Goal: Information Seeking & Learning: Learn about a topic

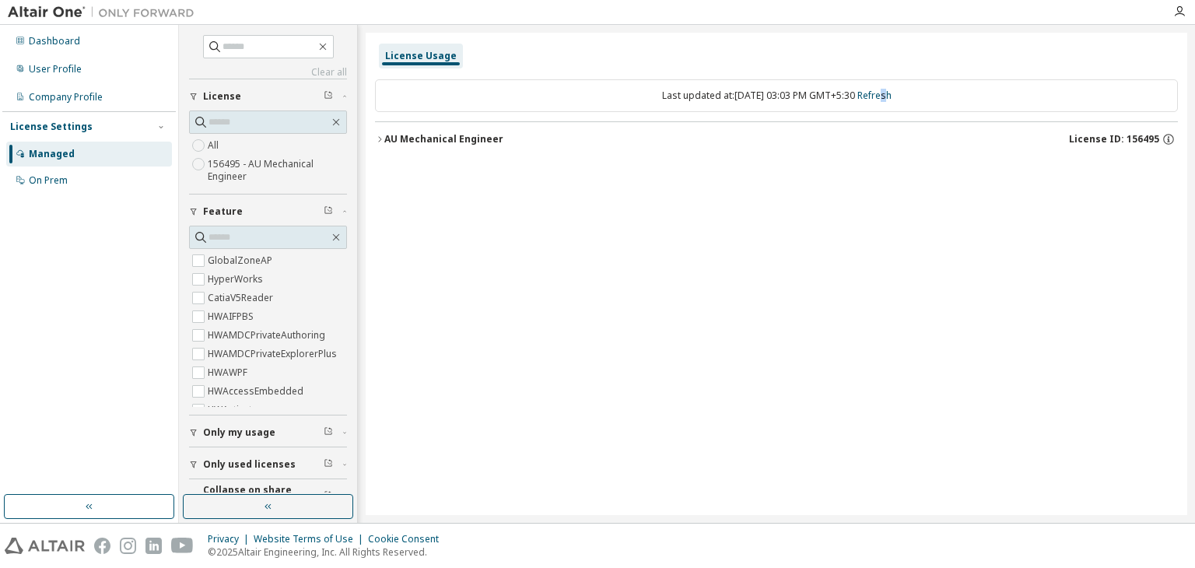
click at [380, 135] on icon "button" at bounding box center [379, 139] width 9 height 9
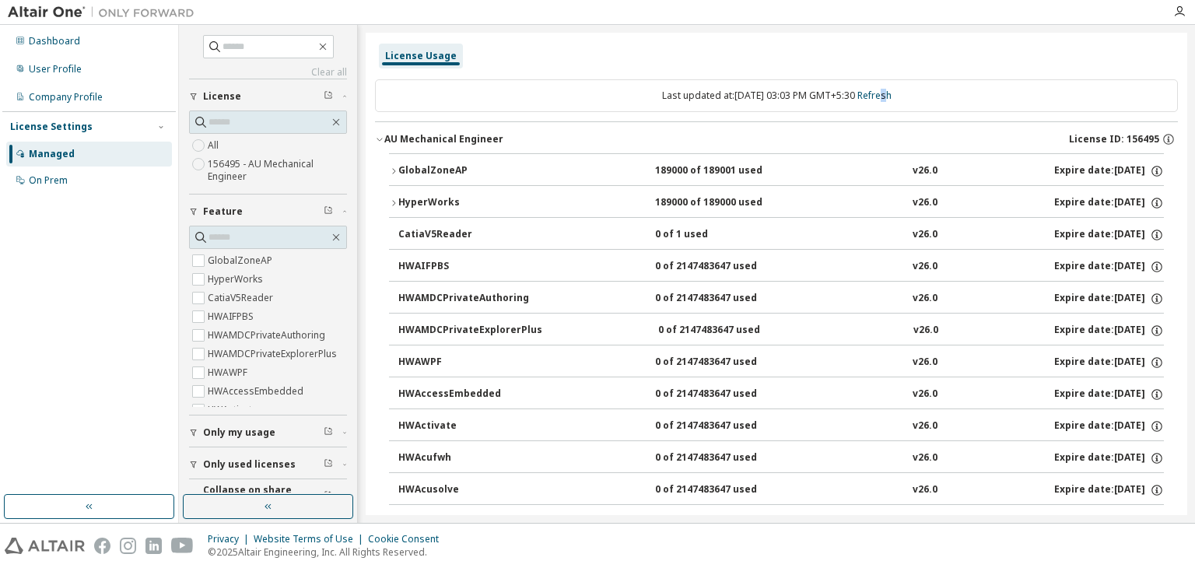
click at [396, 174] on icon "button" at bounding box center [393, 170] width 9 height 9
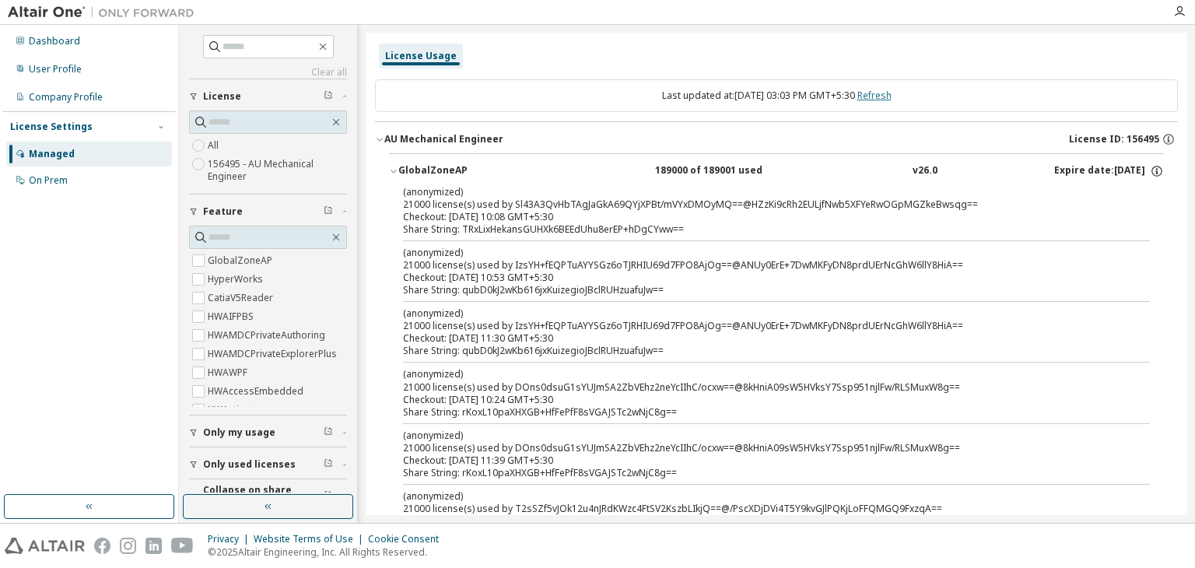
click at [888, 98] on link "Refresh" at bounding box center [874, 95] width 34 height 13
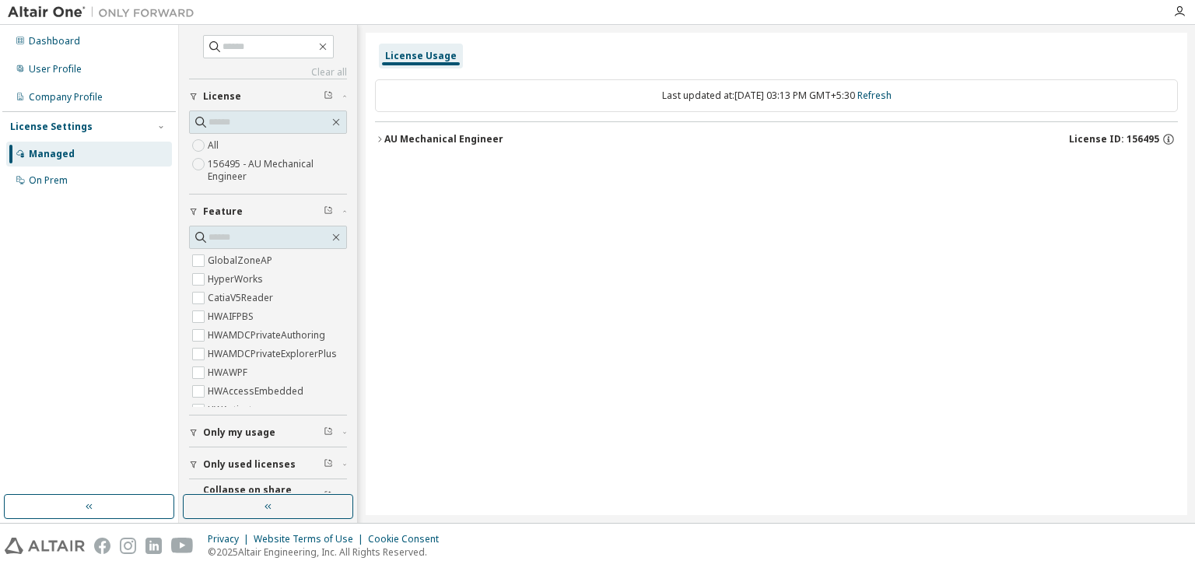
click at [385, 142] on div "AU Mechanical Engineer" at bounding box center [443, 139] width 119 height 12
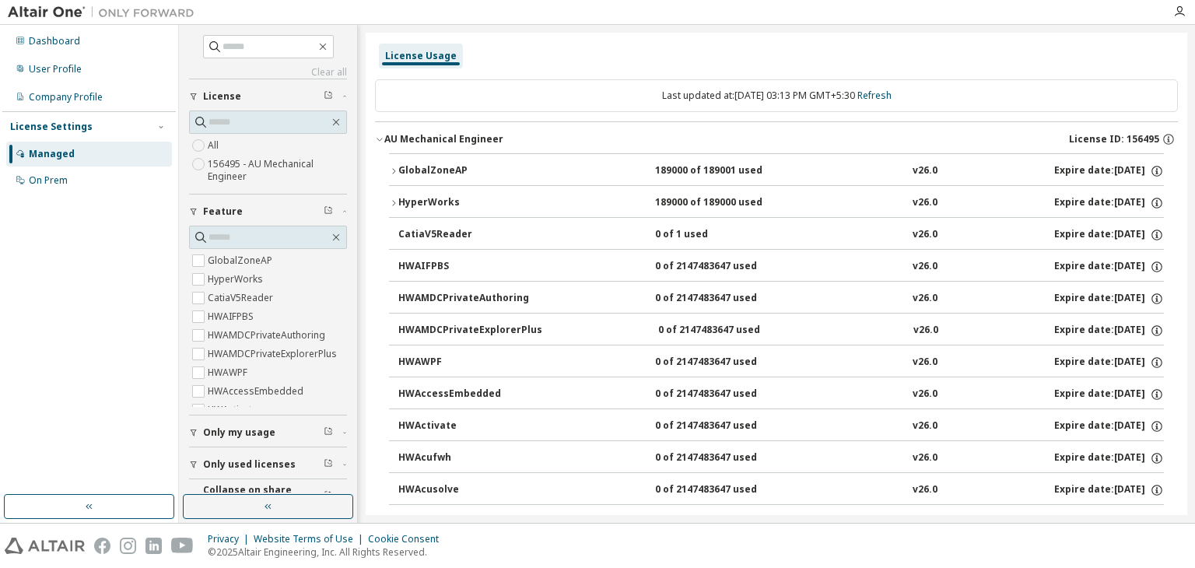
click at [391, 172] on icon "button" at bounding box center [393, 170] width 9 height 9
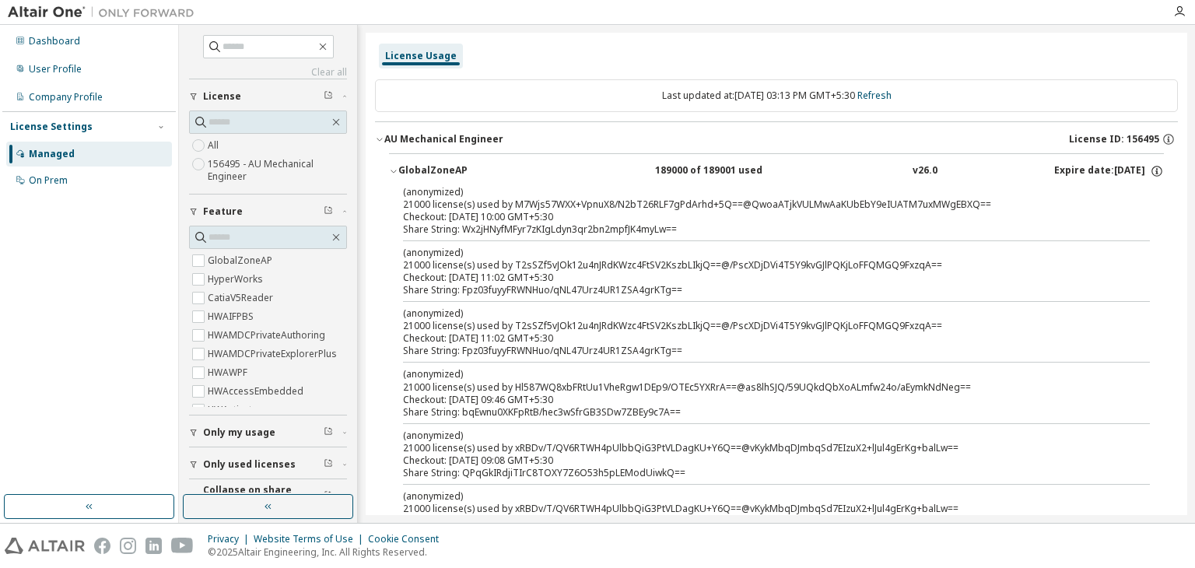
click at [391, 168] on icon "button" at bounding box center [393, 170] width 9 height 9
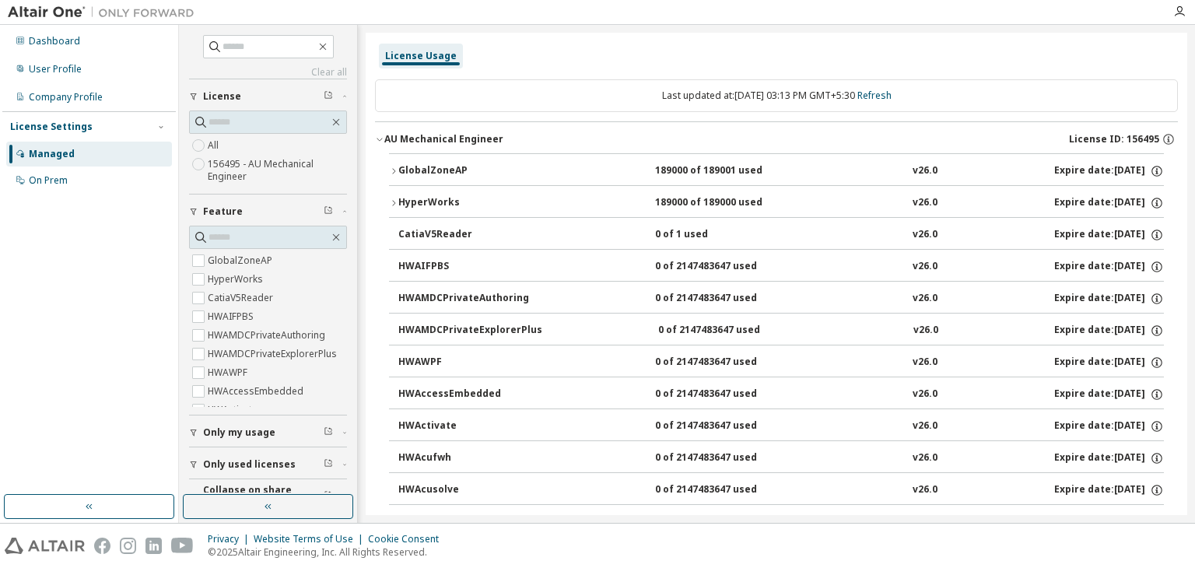
click at [381, 136] on icon "button" at bounding box center [379, 139] width 9 height 9
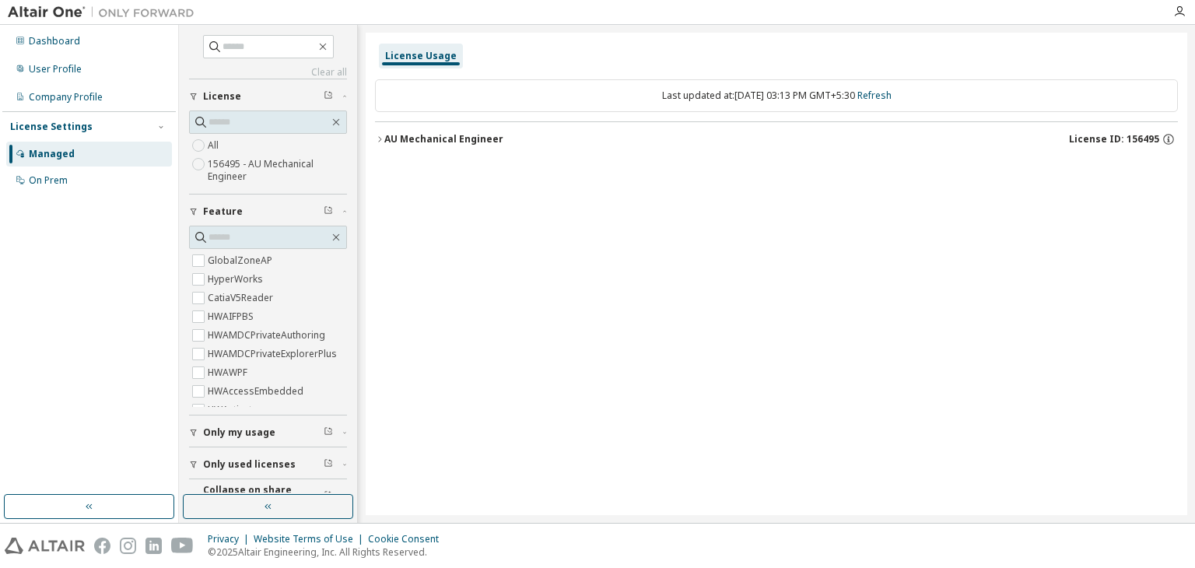
click at [381, 136] on icon "button" at bounding box center [379, 139] width 9 height 9
click at [385, 138] on div "AU Mechanical Engineer" at bounding box center [443, 139] width 119 height 12
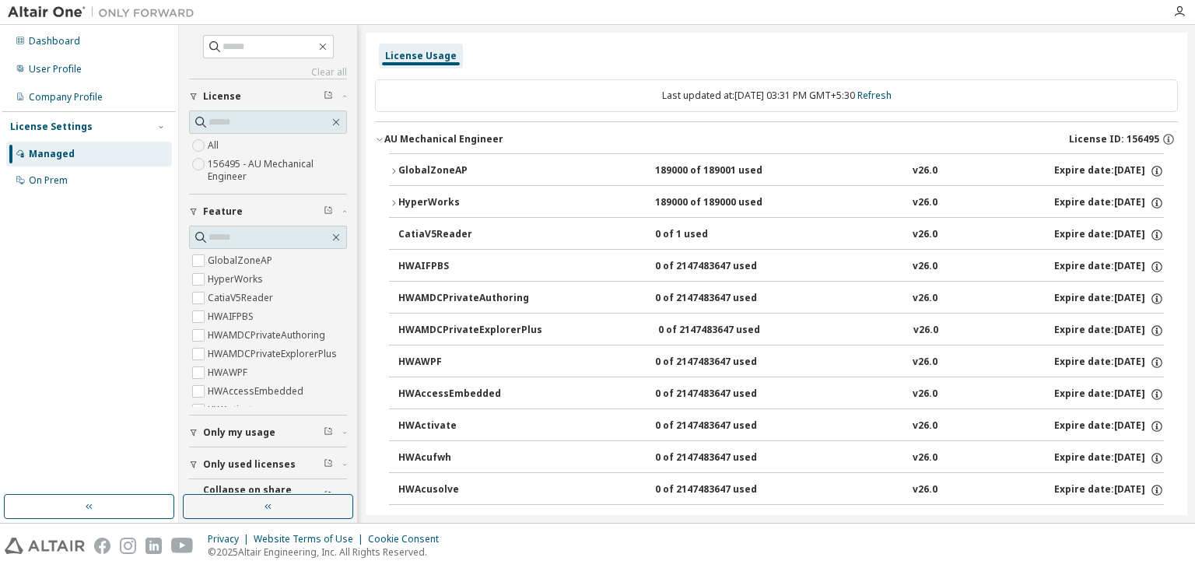
click at [668, 541] on div "Privacy Website Terms of Use Cookie Consent © 2025 Altair Engineering, Inc. All…" at bounding box center [597, 546] width 1195 height 44
click at [892, 97] on link "Refresh" at bounding box center [874, 95] width 34 height 13
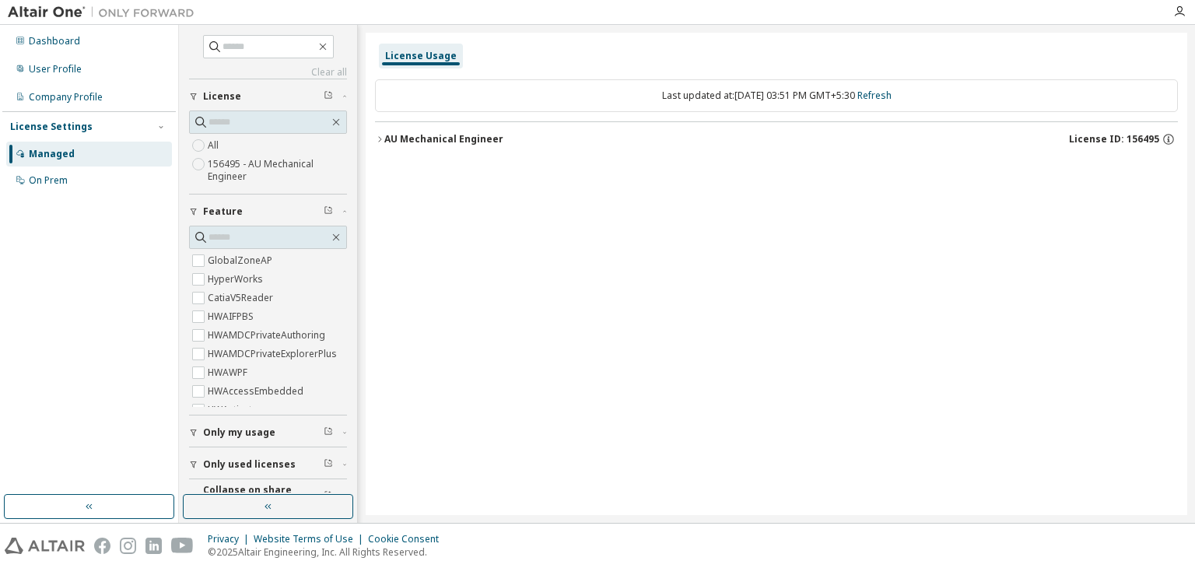
click at [380, 138] on icon "button" at bounding box center [379, 139] width 9 height 9
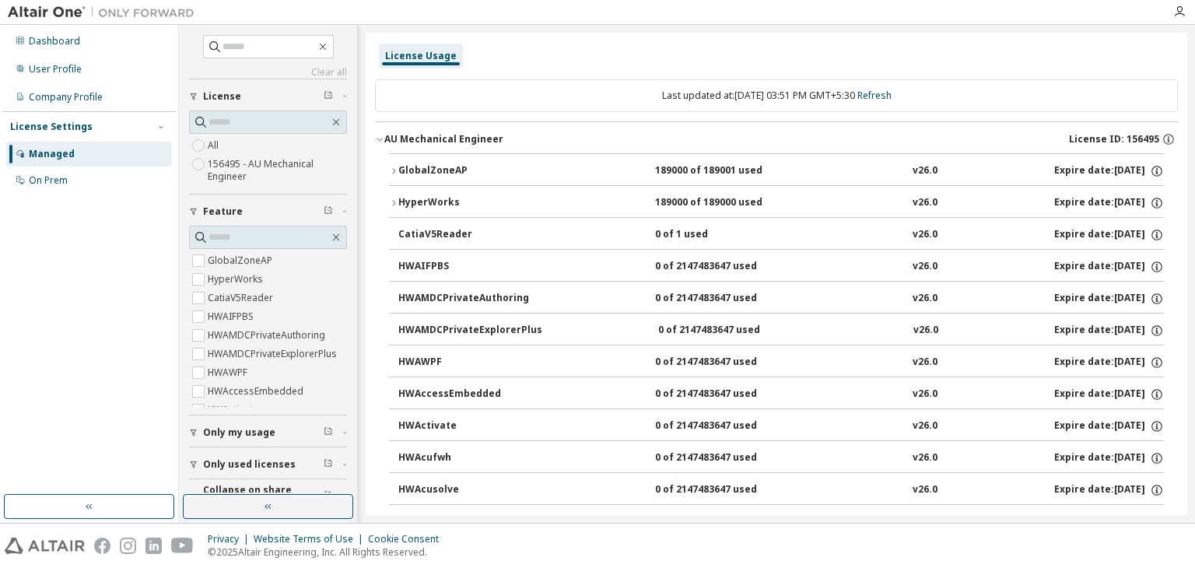
click at [391, 169] on icon "button" at bounding box center [393, 170] width 9 height 9
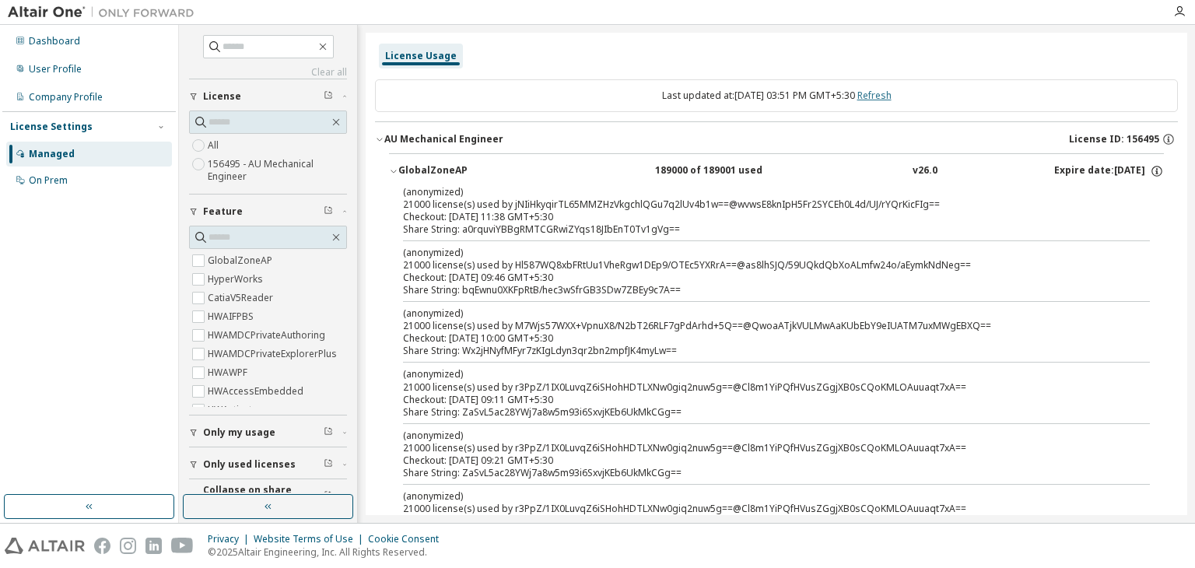
click at [885, 94] on link "Refresh" at bounding box center [874, 95] width 34 height 13
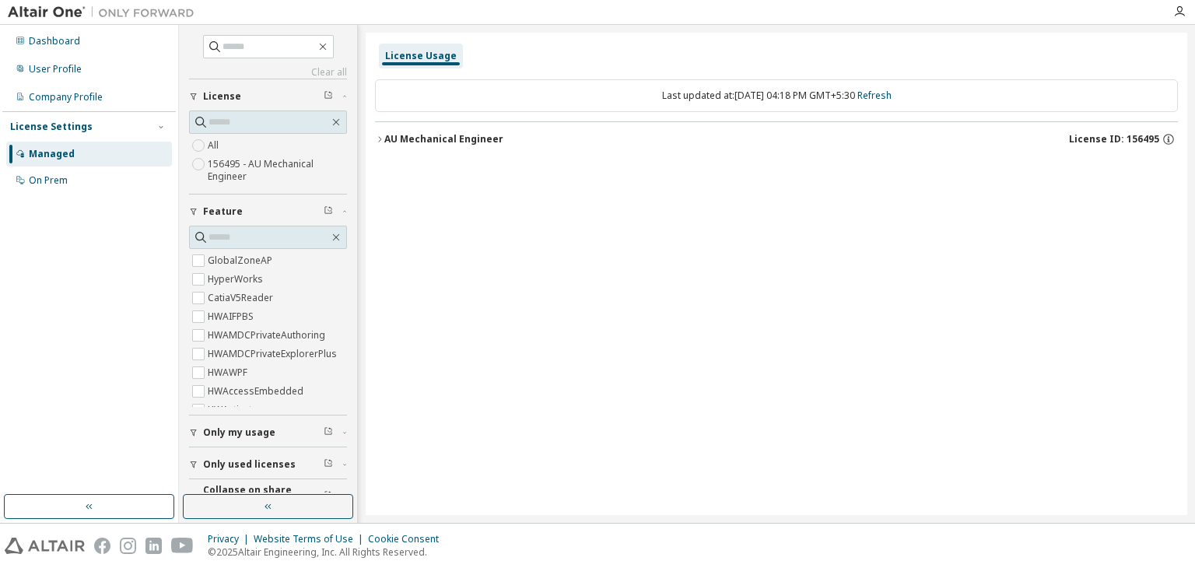
click at [380, 139] on icon "button" at bounding box center [379, 139] width 9 height 9
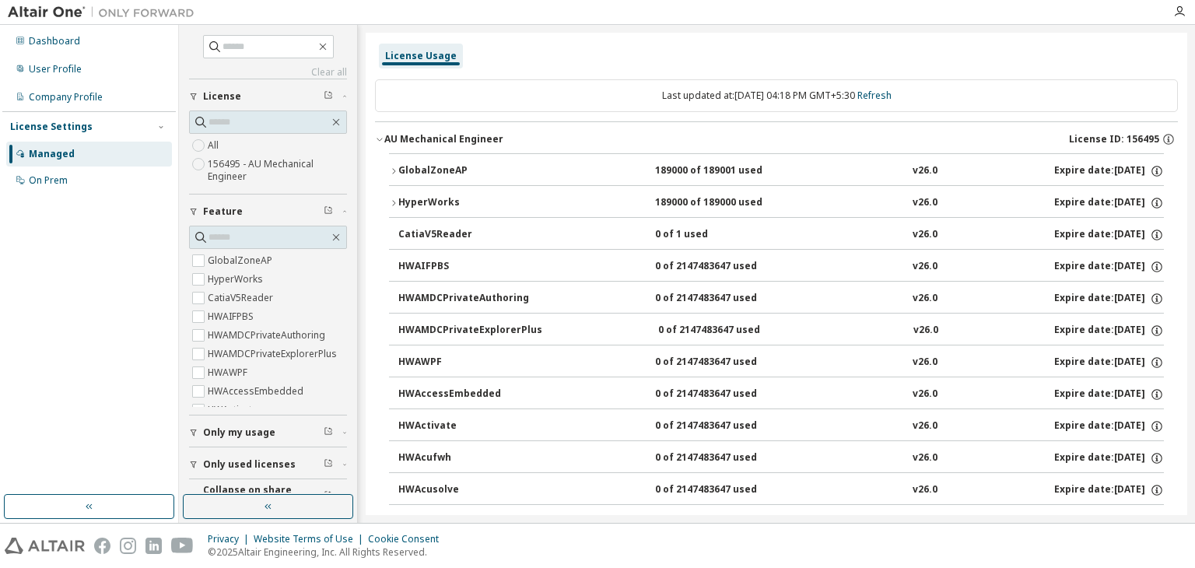
click at [392, 173] on icon "button" at bounding box center [393, 170] width 9 height 9
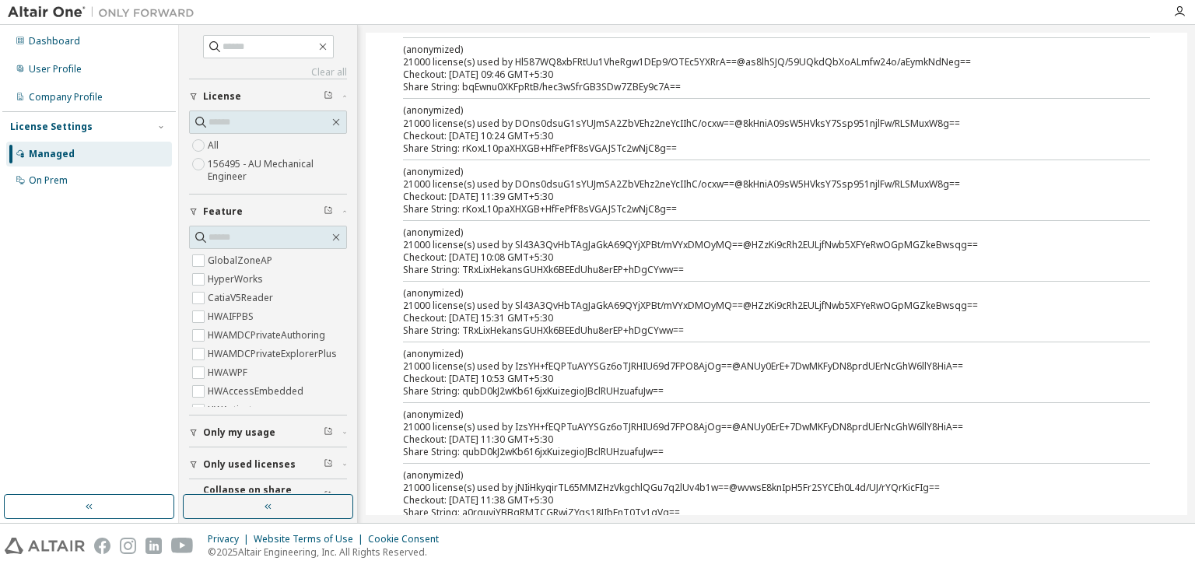
scroll to position [700, 0]
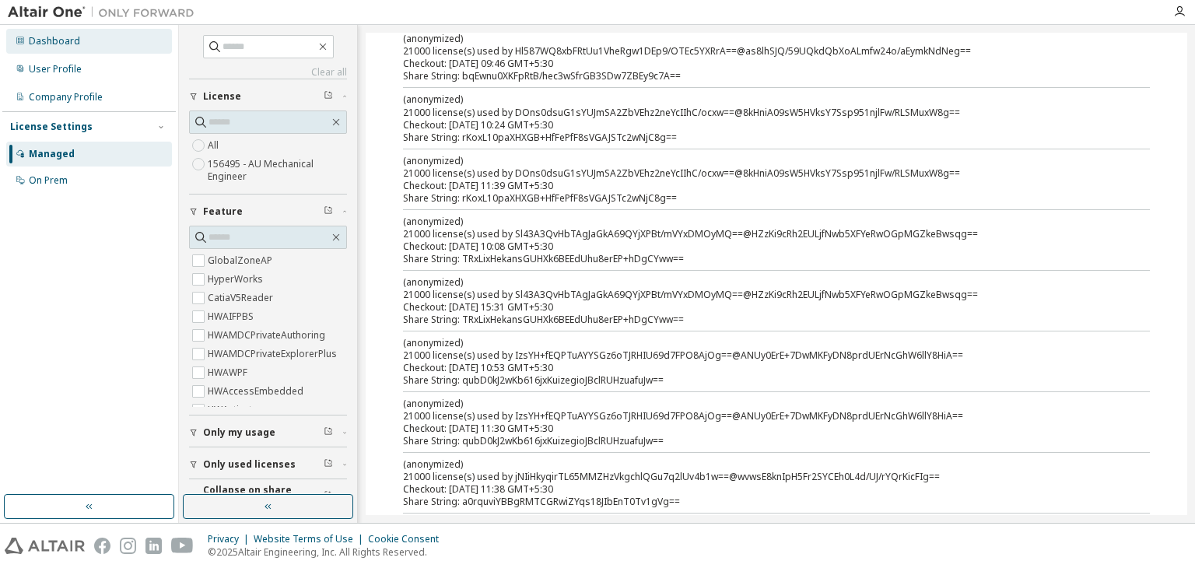
click at [51, 45] on div "Dashboard" at bounding box center [54, 41] width 51 height 12
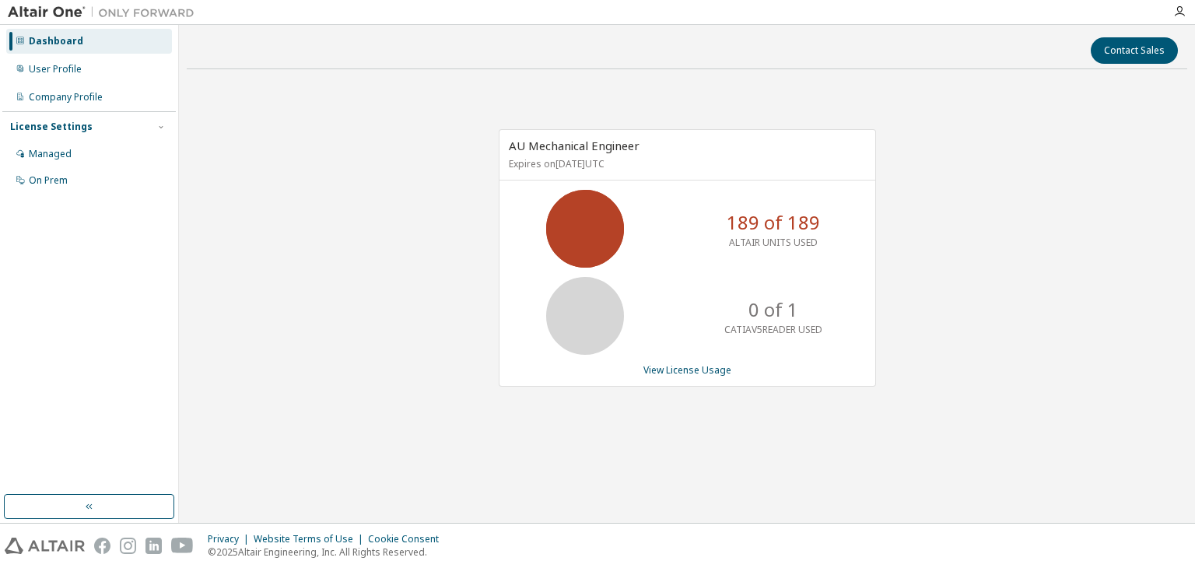
click at [775, 219] on p "189 of 189" at bounding box center [773, 222] width 93 height 26
click at [82, 72] on div "User Profile" at bounding box center [89, 69] width 166 height 25
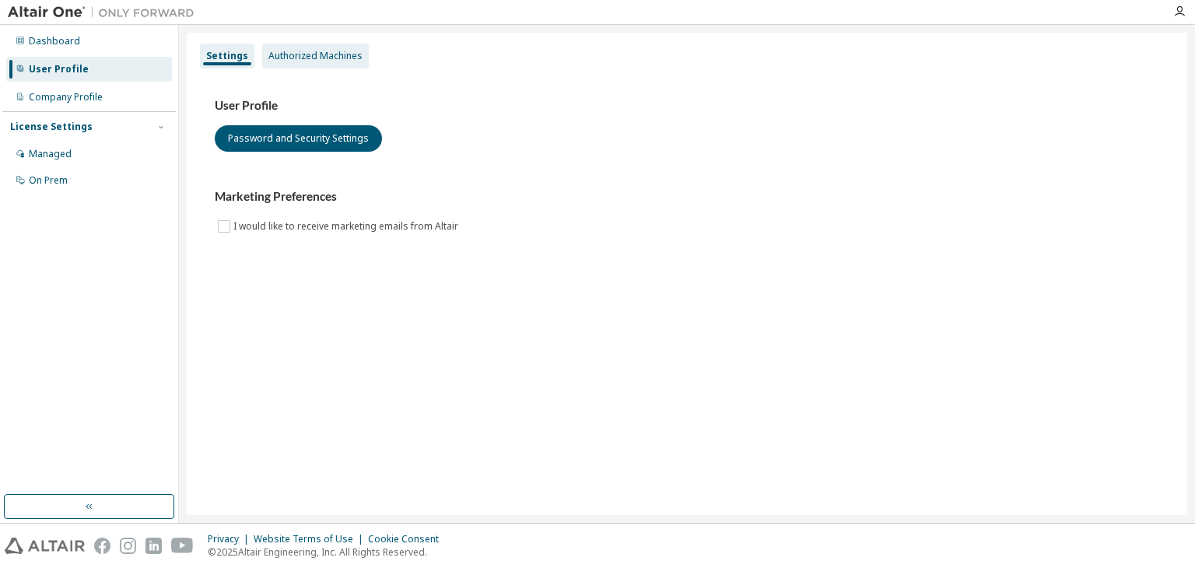
click at [310, 54] on div "Authorized Machines" at bounding box center [315, 56] width 94 height 12
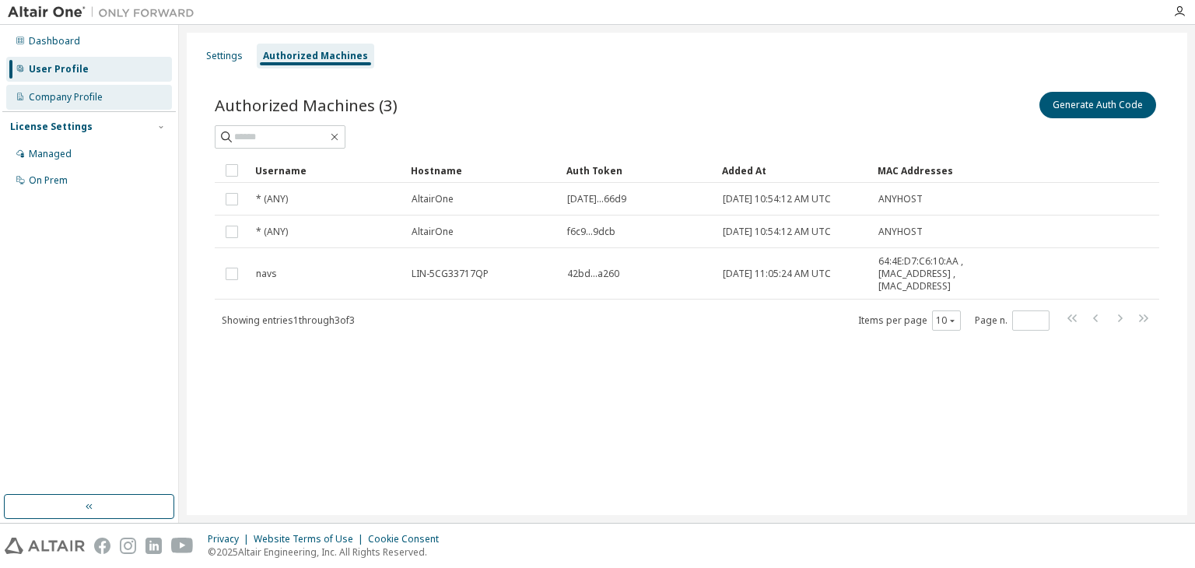
click at [50, 94] on div "Company Profile" at bounding box center [66, 97] width 74 height 12
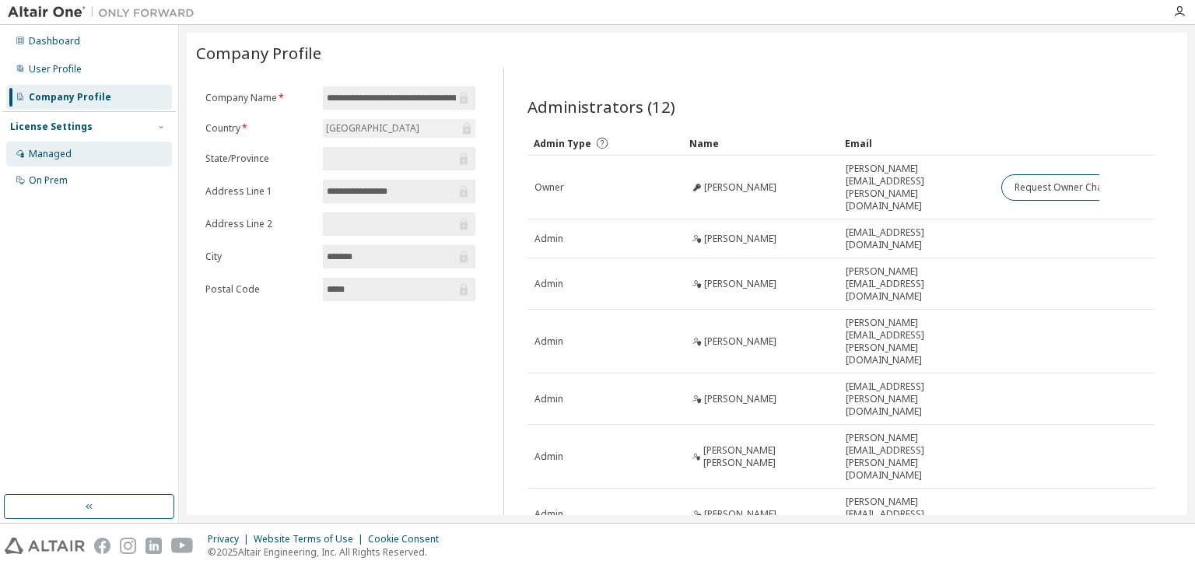
click at [44, 161] on div "Managed" at bounding box center [89, 154] width 166 height 25
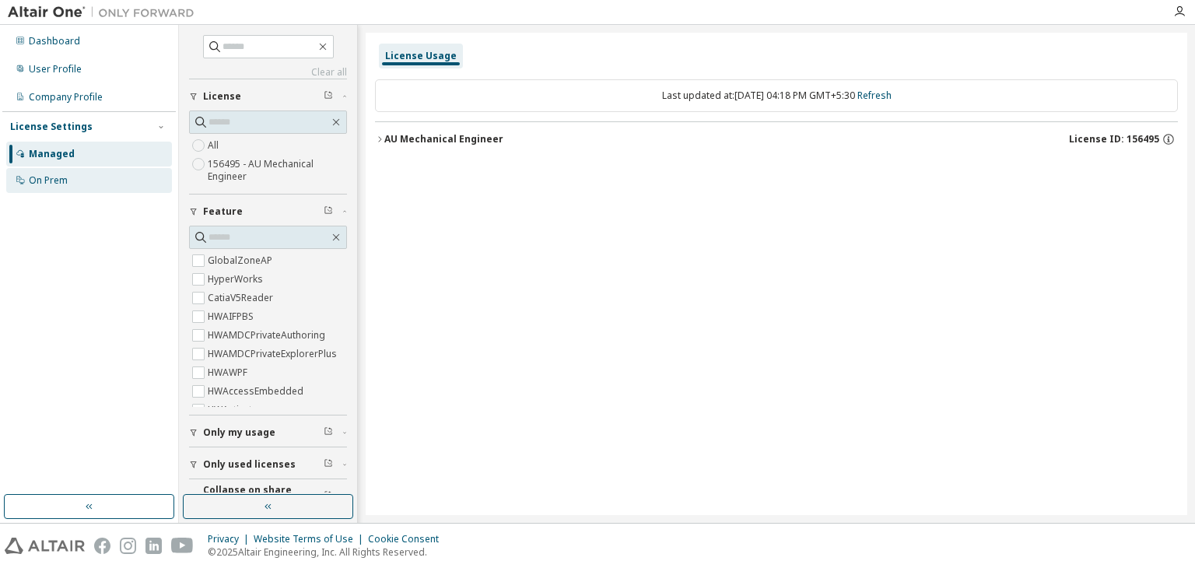
click at [58, 181] on div "On Prem" at bounding box center [48, 180] width 39 height 12
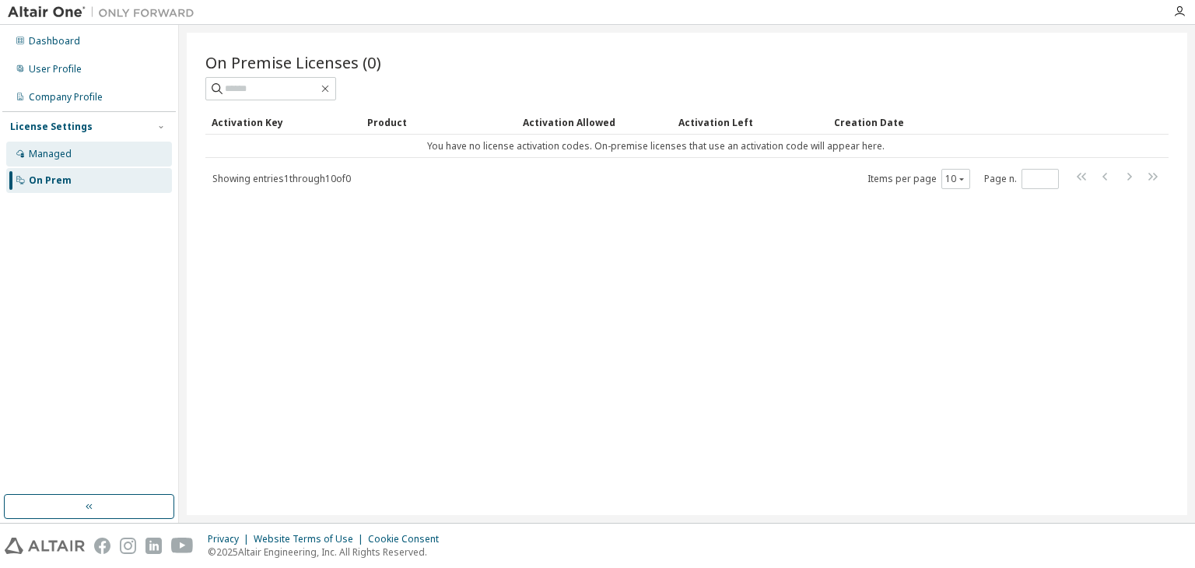
click at [75, 152] on div "Managed" at bounding box center [89, 154] width 166 height 25
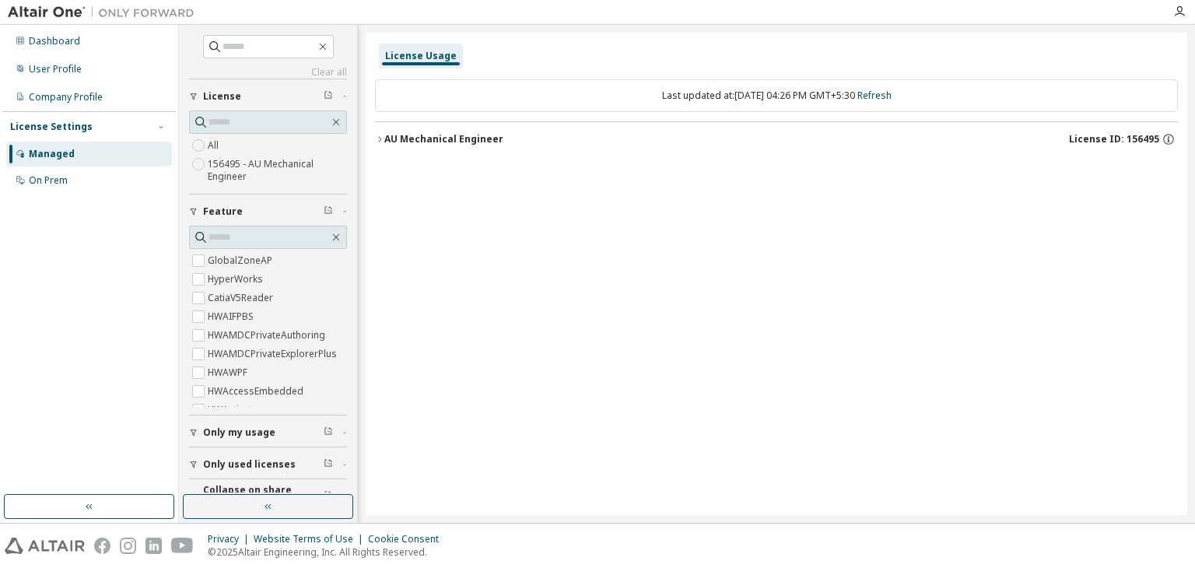
click at [380, 141] on icon "button" at bounding box center [379, 139] width 9 height 9
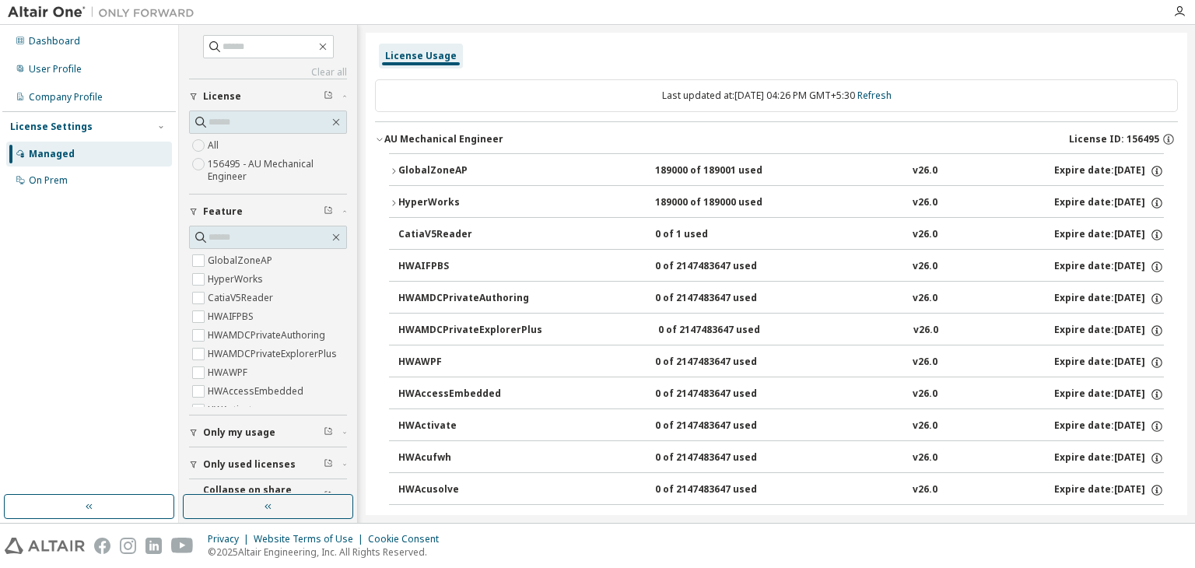
click at [398, 206] on div "HyperWorks" at bounding box center [468, 203] width 140 height 14
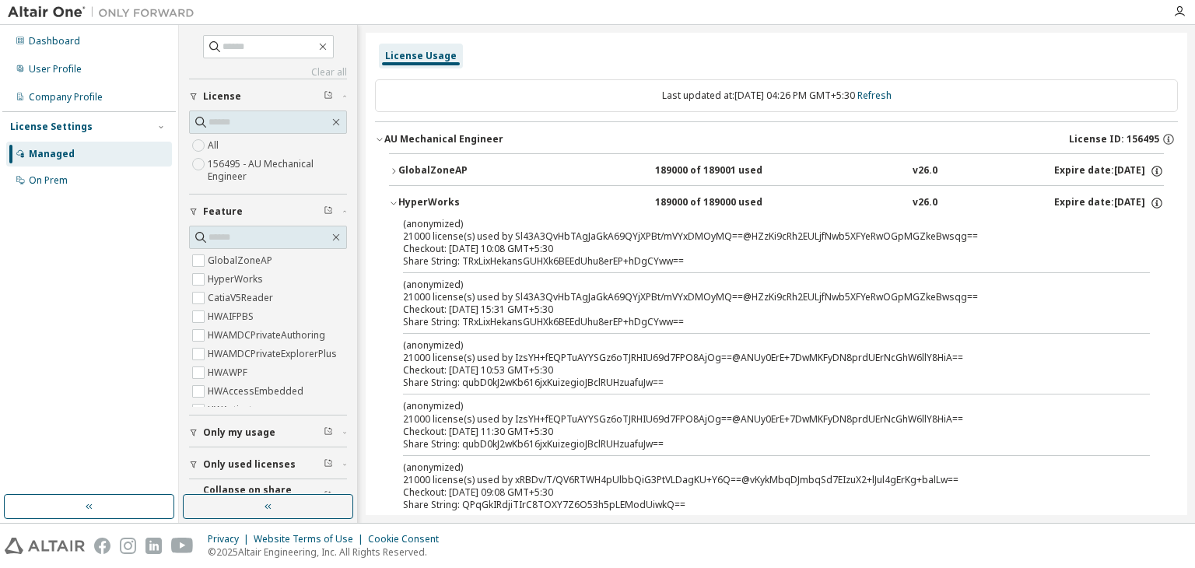
click at [398, 206] on div "HyperWorks" at bounding box center [468, 203] width 140 height 14
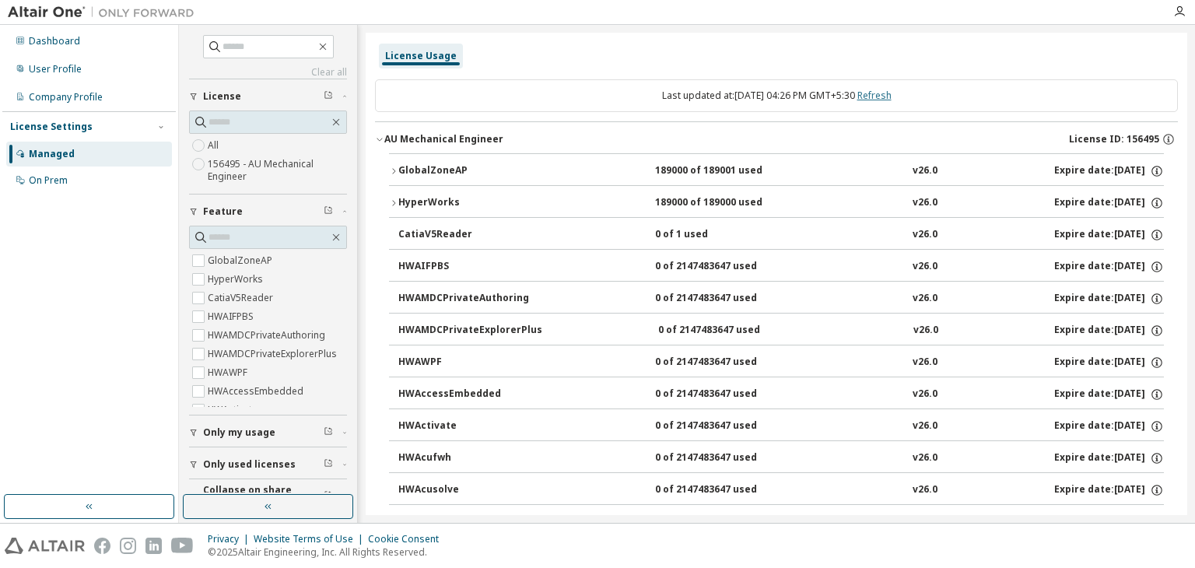
click at [892, 94] on link "Refresh" at bounding box center [874, 95] width 34 height 13
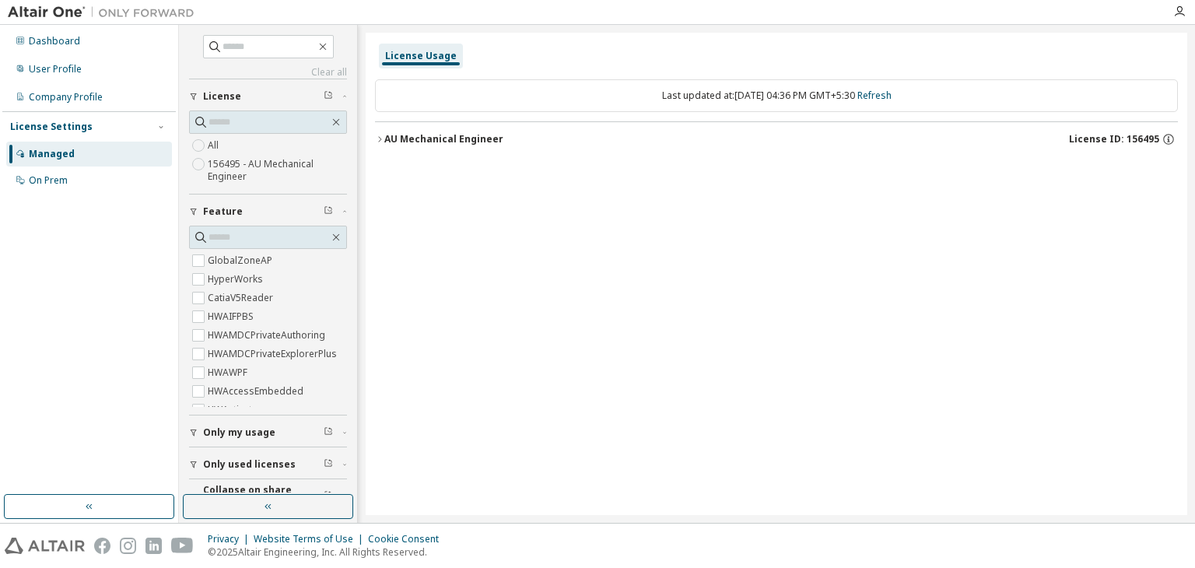
click at [379, 139] on icon "button" at bounding box center [379, 139] width 9 height 9
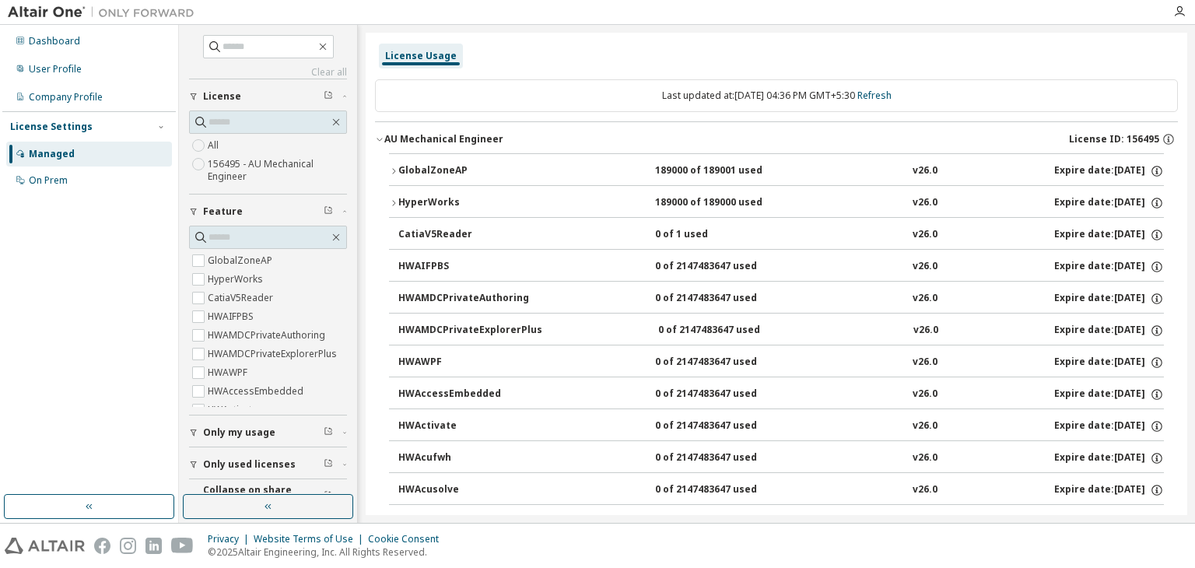
click at [379, 139] on icon "button" at bounding box center [379, 139] width 5 height 3
